Goal: Task Accomplishment & Management: Manage account settings

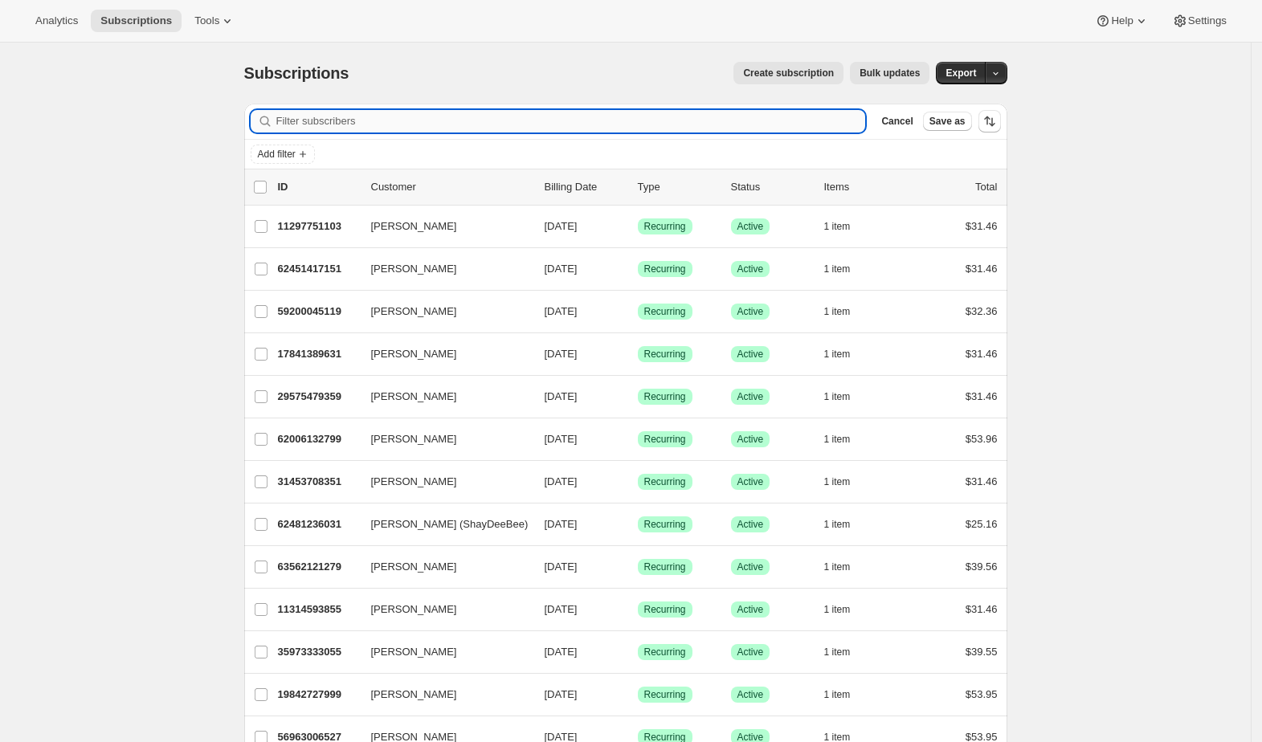
click at [392, 120] on input "Filter subscribers" at bounding box center [570, 121] width 589 height 22
paste input "[EMAIL_ADDRESS][DOMAIN_NAME]"
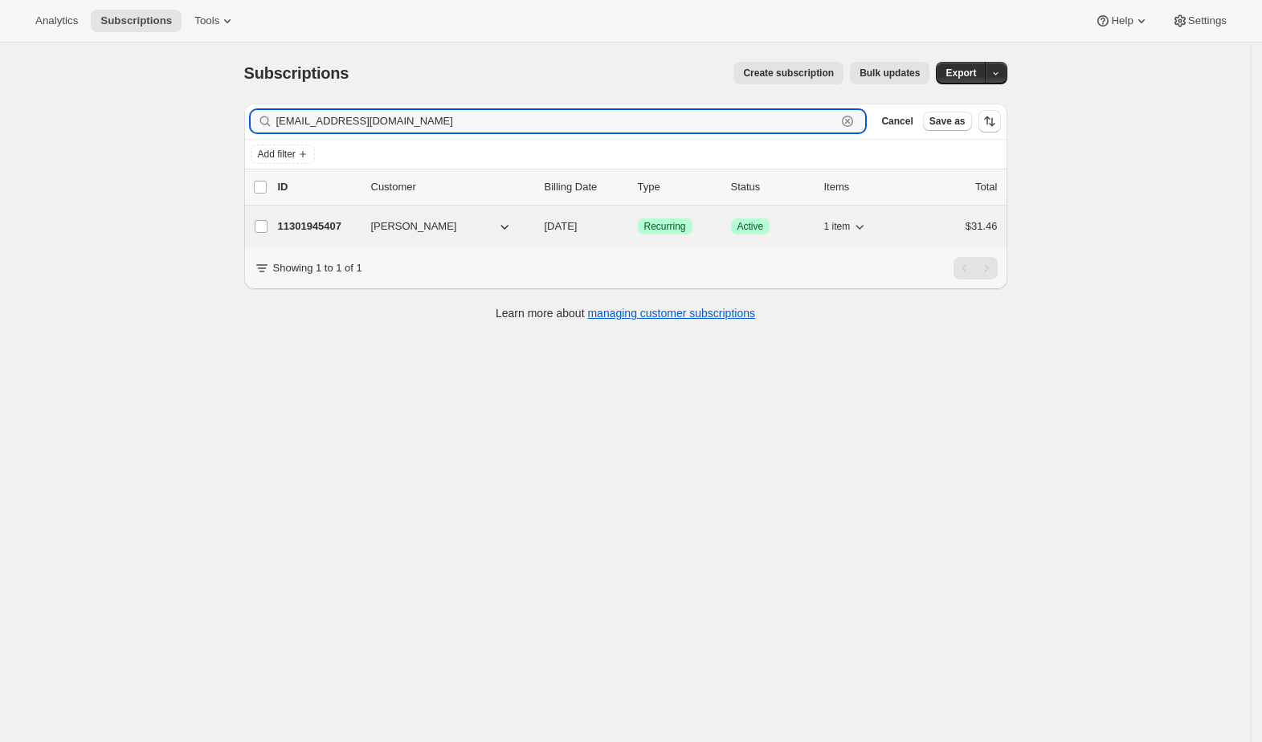
type input "[EMAIL_ADDRESS][DOMAIN_NAME]"
click at [400, 231] on span "[PERSON_NAME]" at bounding box center [414, 226] width 86 height 16
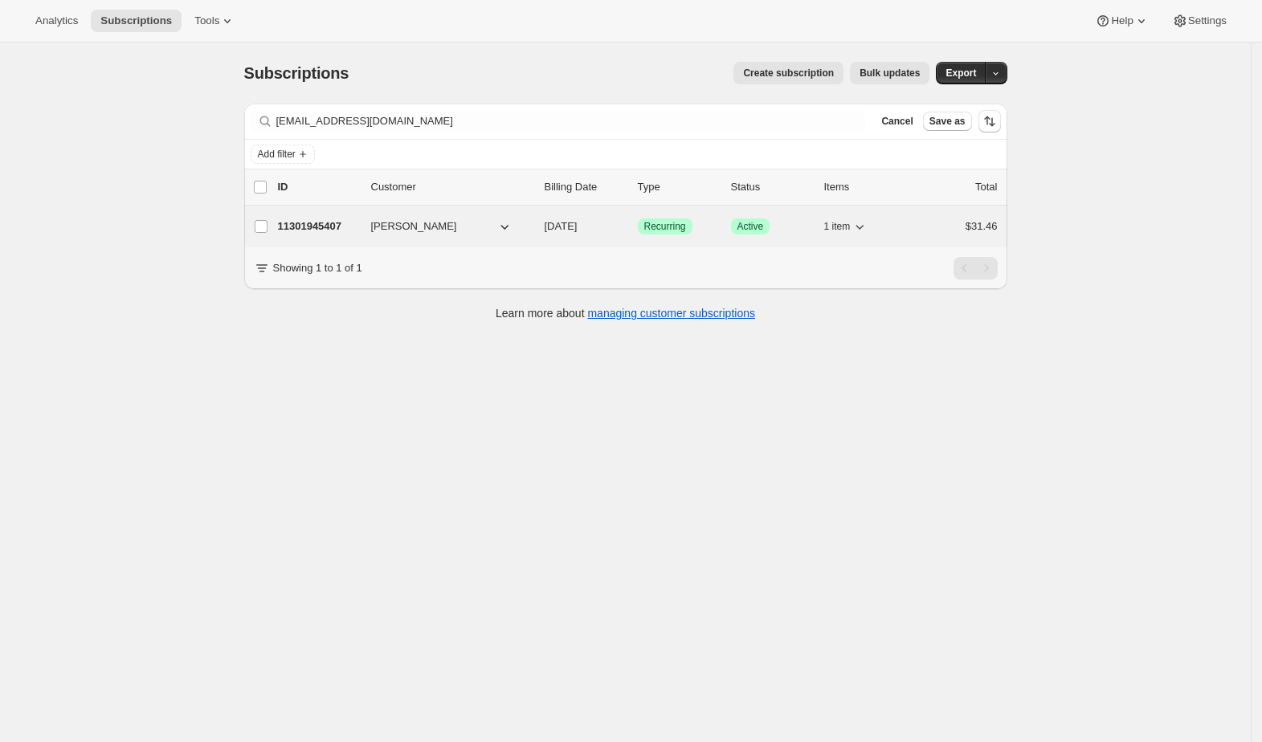
click at [333, 227] on p "11301945407" at bounding box center [318, 226] width 80 height 16
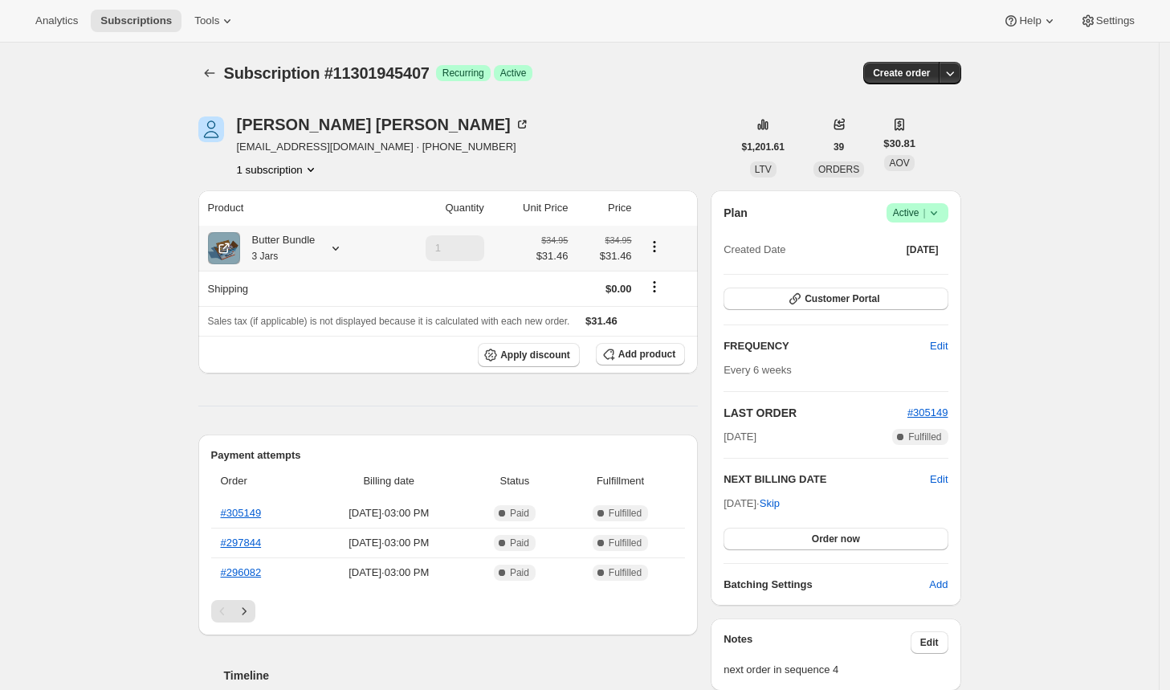
click at [340, 245] on icon at bounding box center [336, 248] width 16 height 16
click at [320, 372] on button "Edit box" at bounding box center [284, 377] width 222 height 22
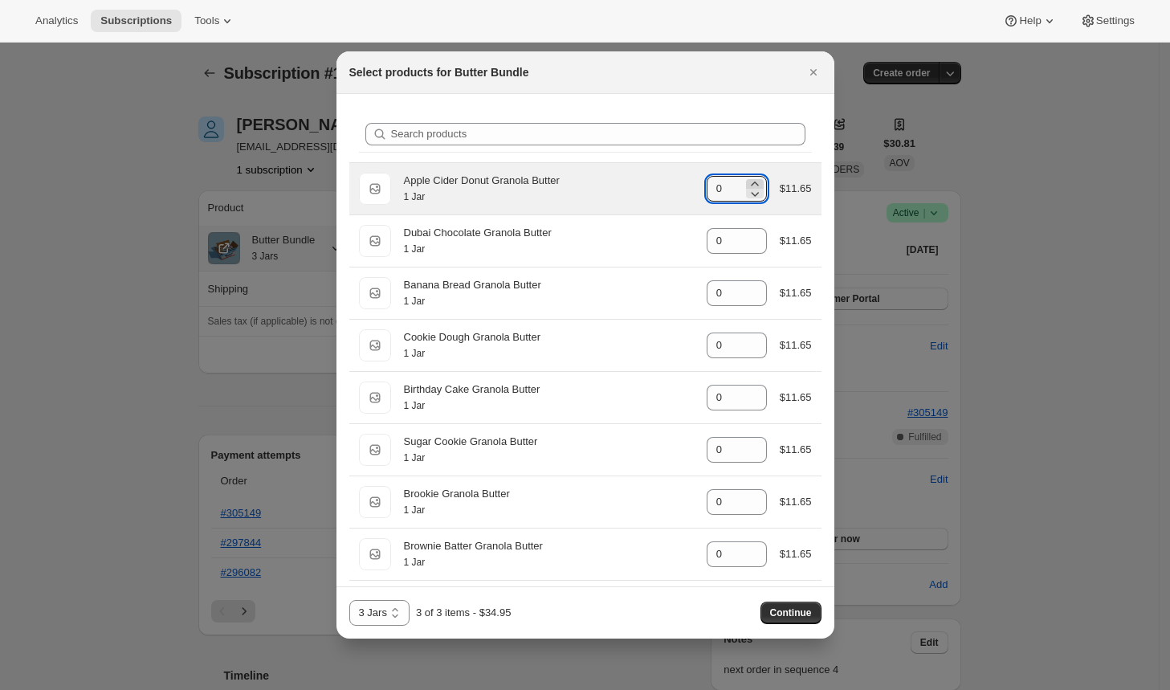
click at [748, 178] on icon ":rsp:" at bounding box center [755, 184] width 16 height 16
type input "2"
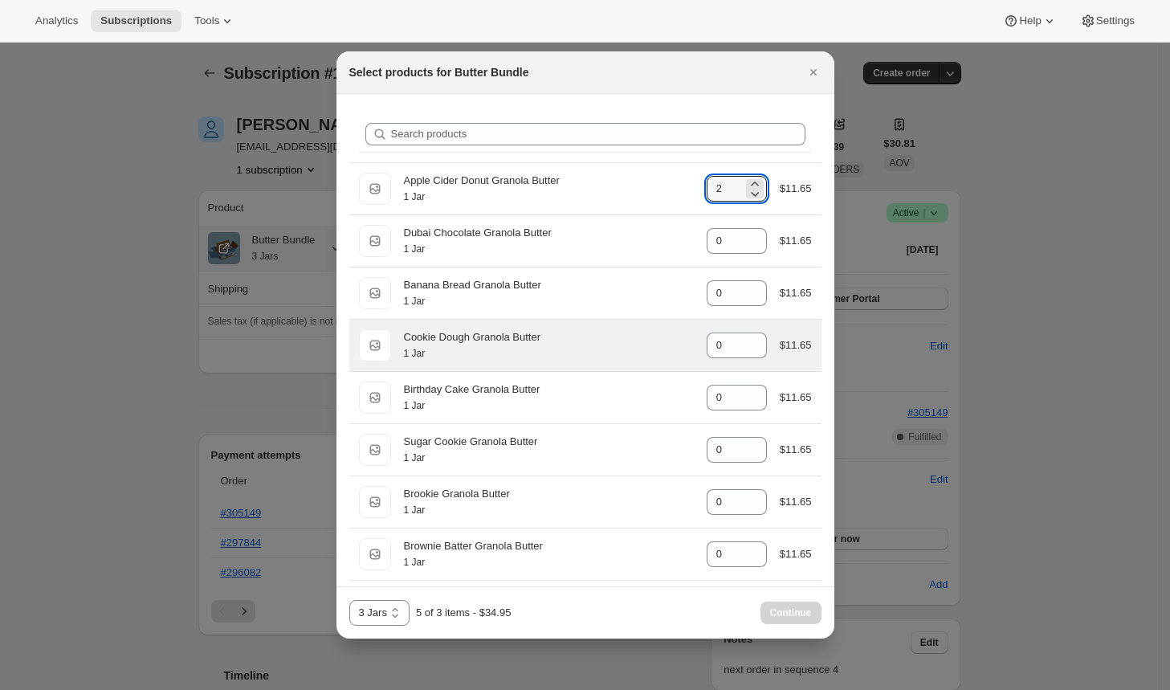
scroll to position [262, 0]
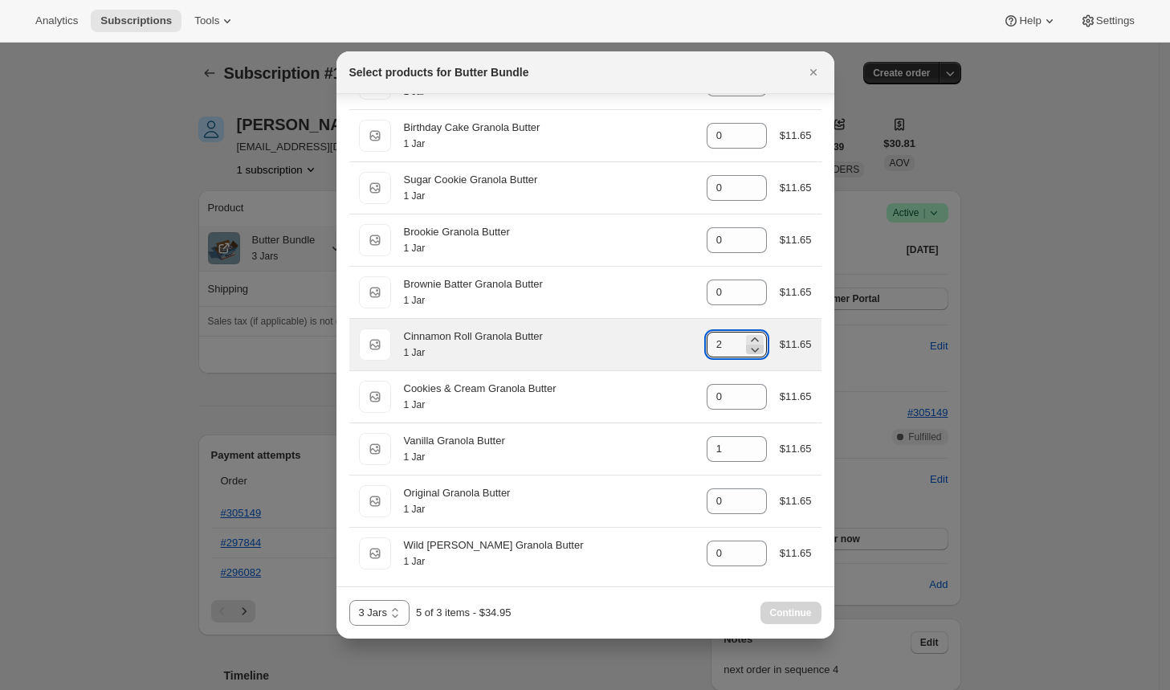
click at [747, 341] on icon ":rsp:" at bounding box center [755, 349] width 16 height 16
type input "0"
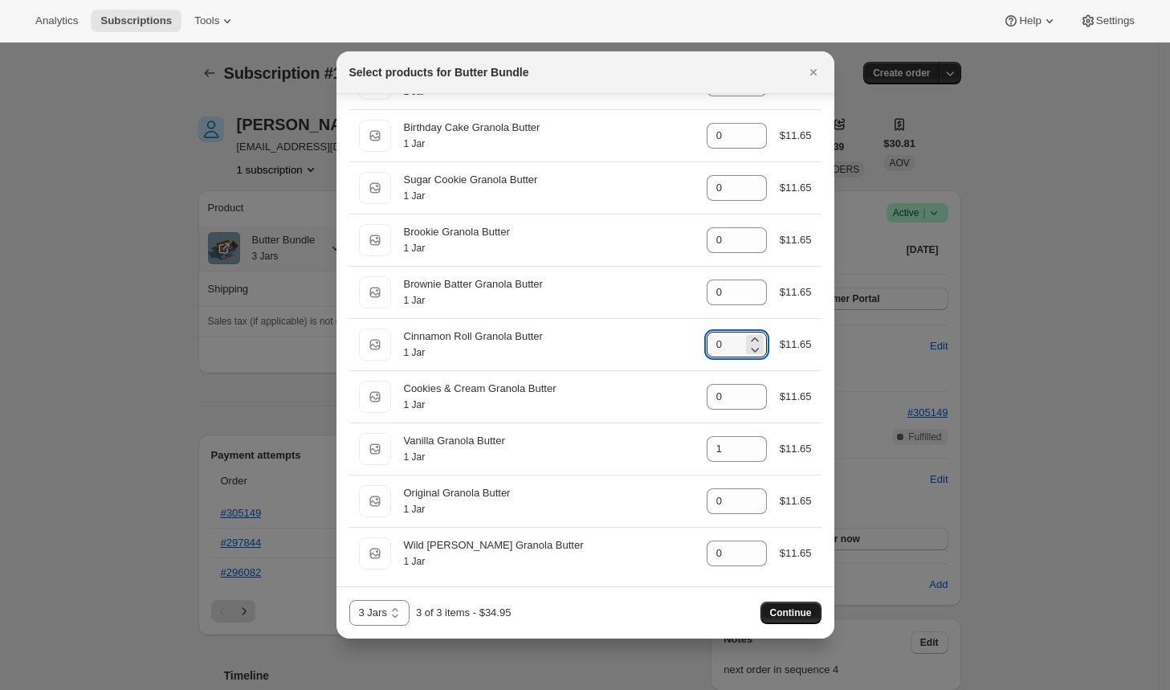
click at [792, 607] on span "Continue" at bounding box center [791, 612] width 42 height 13
